Goal: Task Accomplishment & Management: Complete application form

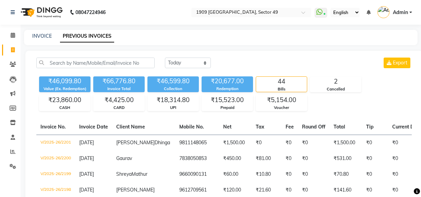
select select "[DATE]"
click at [41, 34] on link "INVOICE" at bounding box center [42, 36] width 20 height 6
select select "service"
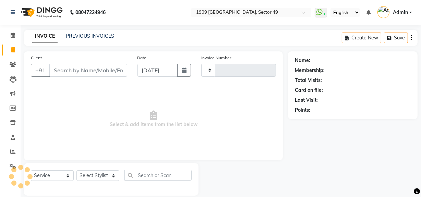
type input "2203"
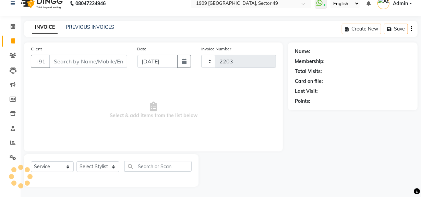
select select "6923"
click at [82, 27] on link "PREVIOUS INVOICES" at bounding box center [90, 27] width 48 height 6
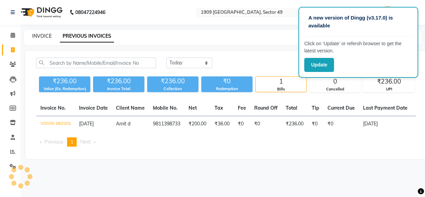
click at [41, 34] on link "INVOICE" at bounding box center [42, 36] width 20 height 6
select select "service"
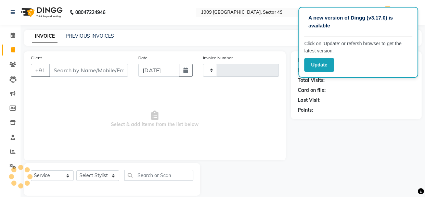
scroll to position [9, 0]
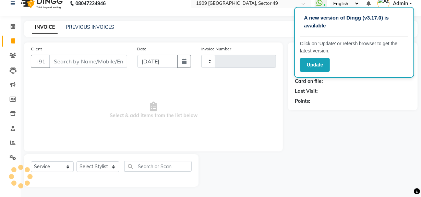
type input "2203"
select select "6923"
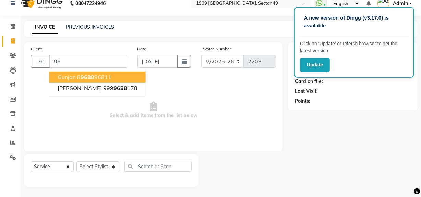
type input "9"
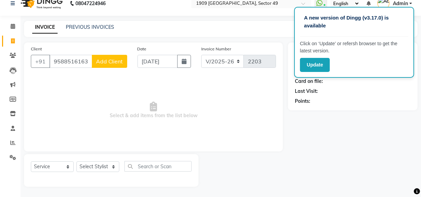
type input "9588516163"
click at [114, 65] on button "Add Client" at bounding box center [109, 61] width 35 height 13
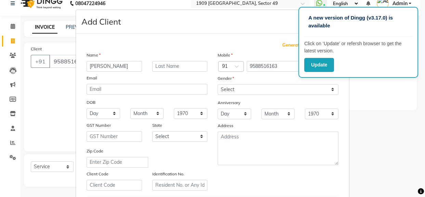
type input "[PERSON_NAME]"
click at [162, 67] on input "text" at bounding box center [179, 66] width 55 height 11
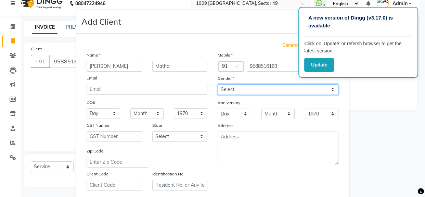
click at [237, 90] on select "Select [DEMOGRAPHIC_DATA] [DEMOGRAPHIC_DATA] Other Prefer Not To Say" at bounding box center [278, 89] width 121 height 11
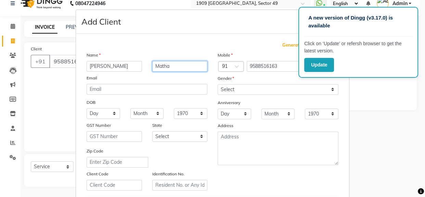
click at [160, 66] on input "Matha" at bounding box center [179, 66] width 55 height 11
type input "Mehta"
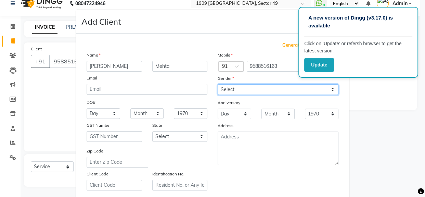
click at [228, 89] on select "Select [DEMOGRAPHIC_DATA] [DEMOGRAPHIC_DATA] Other Prefer Not To Say" at bounding box center [278, 89] width 121 height 11
select select "[DEMOGRAPHIC_DATA]"
click at [218, 84] on select "Select [DEMOGRAPHIC_DATA] [DEMOGRAPHIC_DATA] Other Prefer Not To Say" at bounding box center [278, 89] width 121 height 11
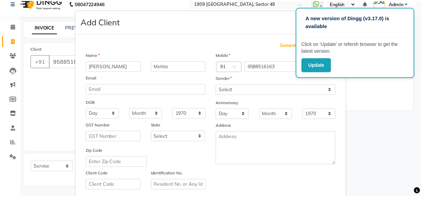
scroll to position [121, 0]
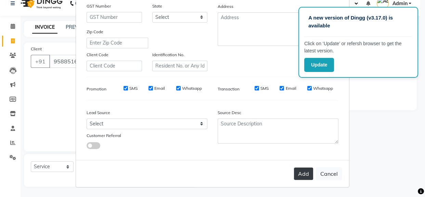
click at [304, 174] on button "Add" at bounding box center [303, 173] width 19 height 12
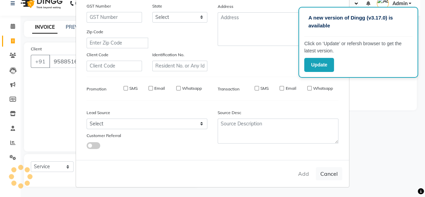
select select
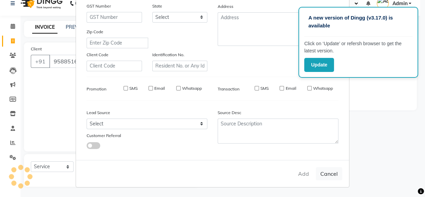
select select
checkbox input "false"
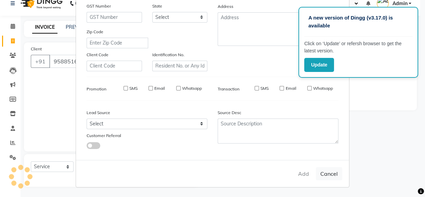
checkbox input "false"
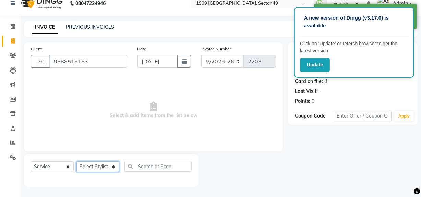
click at [99, 165] on select "Select Stylist [PERSON_NAME] [PERSON_NAME] House Sale Jyoti [PERSON_NAME] [PERS…" at bounding box center [97, 166] width 43 height 11
click at [139, 97] on span "Select & add items from the list below" at bounding box center [153, 110] width 245 height 68
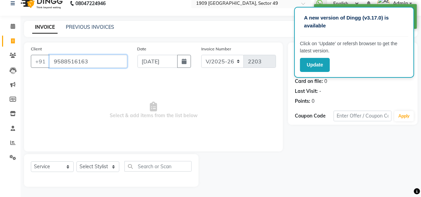
click at [93, 61] on input "9588516163" at bounding box center [88, 61] width 78 height 13
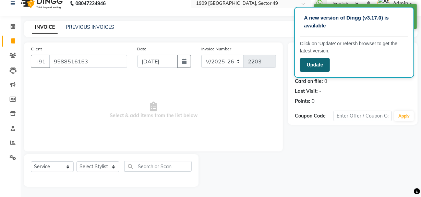
click at [315, 67] on button "Update" at bounding box center [315, 65] width 30 height 14
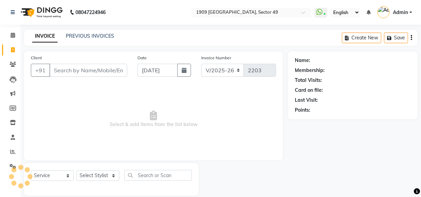
select select "6923"
select select "service"
click at [93, 67] on input "Client" at bounding box center [88, 70] width 78 height 13
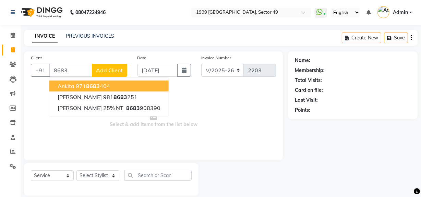
click at [76, 73] on input "8683" at bounding box center [70, 70] width 43 height 13
click at [73, 71] on input "8683" at bounding box center [70, 70] width 43 height 13
click at [73, 70] on input "8683" at bounding box center [70, 70] width 43 height 13
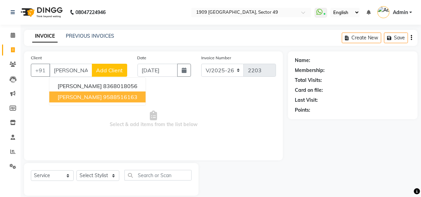
click at [103, 98] on ngb-highlight "9588516163" at bounding box center [120, 96] width 34 height 7
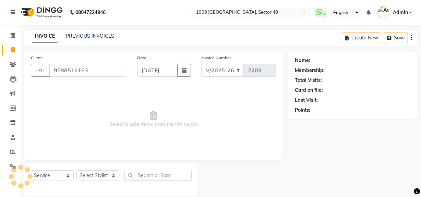
type input "9588516163"
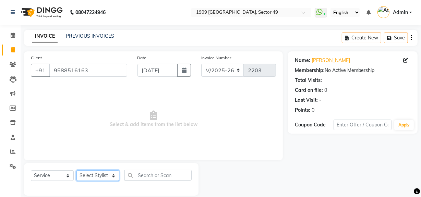
click at [112, 178] on select "Select Stylist [PERSON_NAME] [PERSON_NAME] House Sale Jyoti [PERSON_NAME] [PERS…" at bounding box center [97, 175] width 43 height 11
select select "57119"
click at [76, 170] on select "Select Stylist [PERSON_NAME] [PERSON_NAME] House Sale Jyoti [PERSON_NAME] [PERS…" at bounding box center [97, 175] width 43 height 11
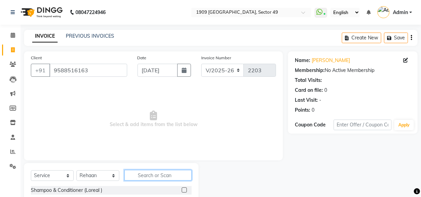
click at [151, 177] on input "text" at bounding box center [157, 175] width 67 height 11
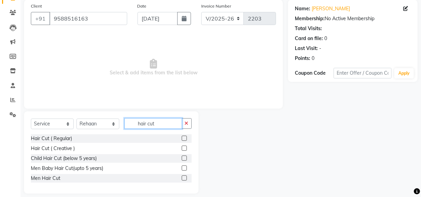
scroll to position [58, 0]
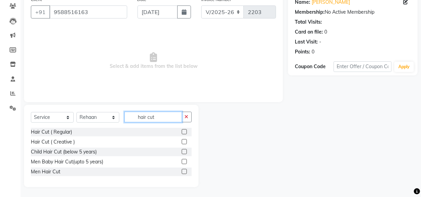
type input "hair cut"
click at [185, 169] on label at bounding box center [184, 171] width 5 height 5
click at [185, 170] on input "checkbox" at bounding box center [184, 172] width 4 height 4
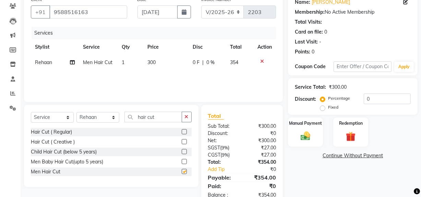
checkbox input "false"
drag, startPoint x: 135, startPoint y: 115, endPoint x: 170, endPoint y: 119, distance: 35.9
click at [170, 119] on input "hair cut" at bounding box center [153, 117] width 58 height 11
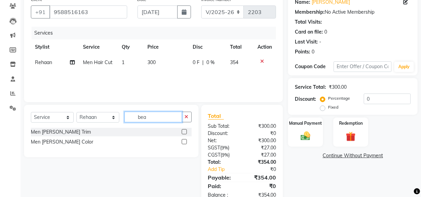
type input "bea"
click at [180, 131] on div "Men Beard Trim" at bounding box center [111, 132] width 161 height 9
click at [184, 132] on label at bounding box center [184, 131] width 5 height 5
click at [184, 132] on input "checkbox" at bounding box center [184, 132] width 4 height 4
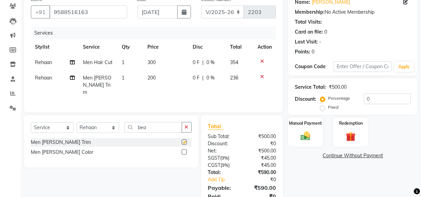
checkbox input "false"
click at [224, 11] on select "V/2025 V/2025-26" at bounding box center [222, 11] width 43 height 13
select select "6924"
click at [201, 5] on select "V/2025 V/2025-26" at bounding box center [222, 11] width 43 height 13
type input "2372"
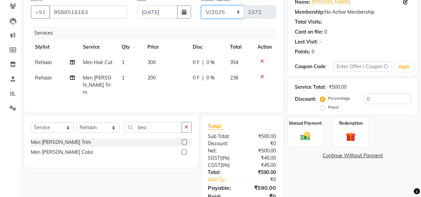
scroll to position [0, 0]
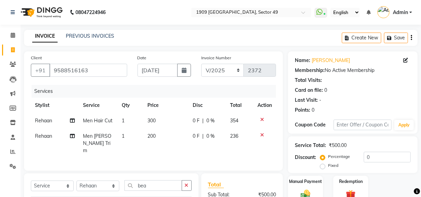
click at [411, 38] on icon "button" at bounding box center [410, 38] width 1 height 0
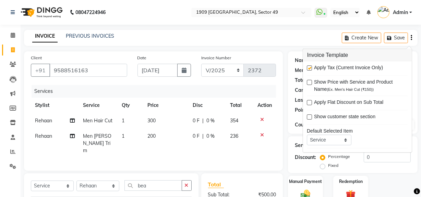
click at [309, 67] on label at bounding box center [309, 67] width 5 height 5
click at [309, 67] on input "checkbox" at bounding box center [309, 68] width 4 height 4
checkbox input "false"
click at [382, 157] on input "0" at bounding box center [386, 157] width 47 height 11
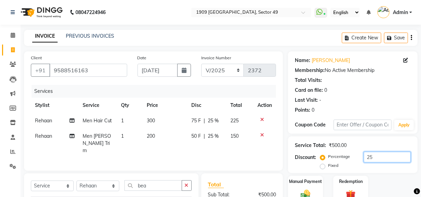
scroll to position [70, 0]
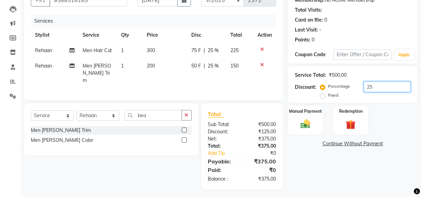
type input "25"
click at [323, 184] on div "Name: Aayush Mehta Membership: No Active Membership Total Visits: Card on file:…" at bounding box center [355, 85] width 135 height 208
click at [305, 120] on img at bounding box center [305, 124] width 16 height 12
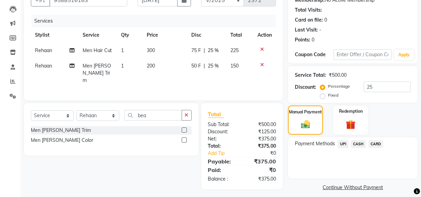
click at [344, 144] on span "UPI" at bounding box center [342, 144] width 11 height 8
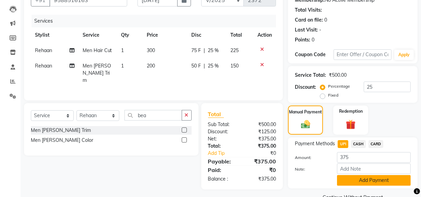
click at [353, 181] on button "Add Payment" at bounding box center [374, 180] width 74 height 11
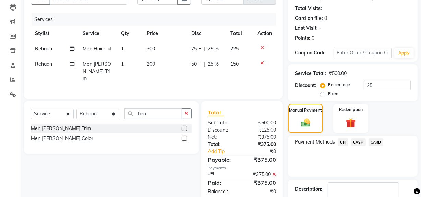
scroll to position [114, 0]
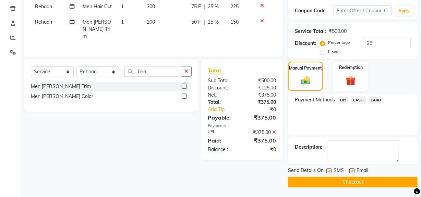
click at [329, 181] on button "Checkout" at bounding box center [352, 182] width 129 height 11
